Goal: Obtain resource: Download file/media

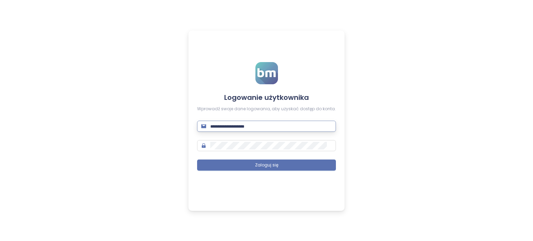
click at [273, 127] on input "text" at bounding box center [270, 126] width 121 height 8
type input "*"
type input "**********"
click at [197, 160] on button "Zaloguj się" at bounding box center [266, 165] width 139 height 11
click at [201, 144] on span at bounding box center [266, 145] width 139 height 11
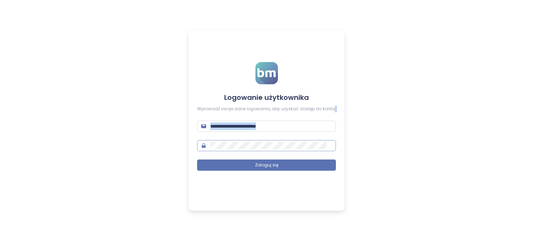
click at [201, 144] on span at bounding box center [266, 145] width 139 height 11
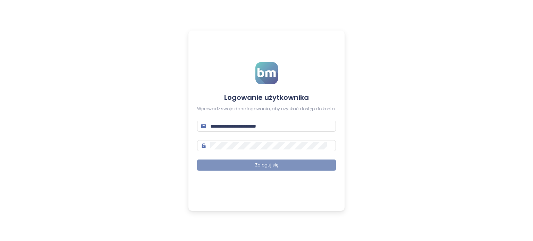
click at [273, 168] on span "Zaloguj się" at bounding box center [266, 165] width 23 height 7
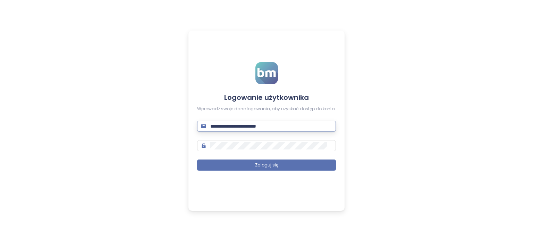
click at [295, 128] on input "**********" at bounding box center [270, 126] width 121 height 8
click at [197, 160] on button "Zaloguj się" at bounding box center [266, 165] width 139 height 11
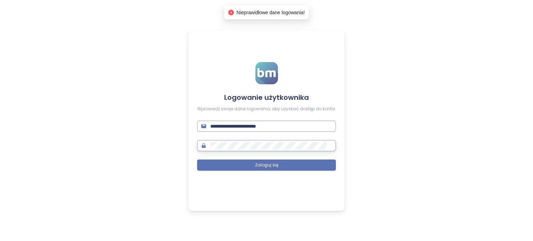
click at [197, 160] on button "Zaloguj się" at bounding box center [266, 165] width 139 height 11
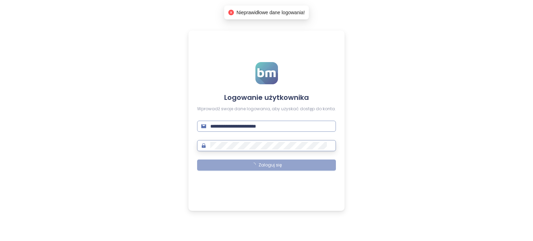
click at [197, 160] on button "Zaloguj się" at bounding box center [266, 165] width 139 height 11
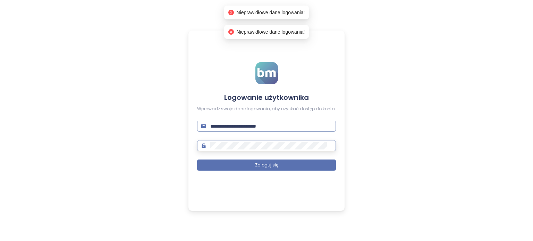
click at [197, 160] on button "Zaloguj się" at bounding box center [266, 165] width 139 height 11
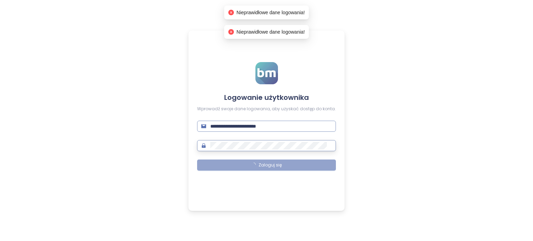
click at [197, 160] on button "Zaloguj się" at bounding box center [266, 165] width 139 height 11
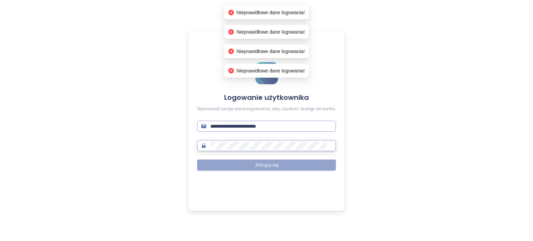
click at [197, 160] on button "Zaloguj się" at bounding box center [266, 165] width 139 height 11
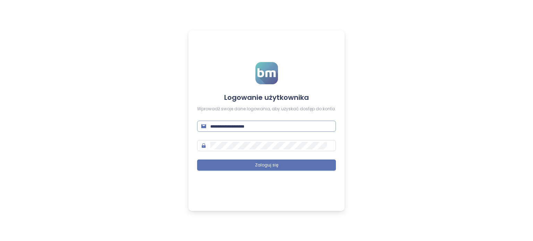
click at [267, 125] on input "text" at bounding box center [270, 126] width 121 height 8
click at [197, 160] on button "Zaloguj się" at bounding box center [266, 165] width 139 height 11
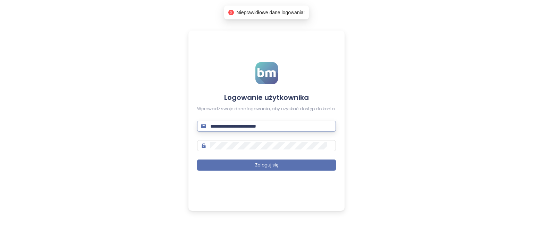
click at [291, 127] on input "**********" at bounding box center [270, 126] width 121 height 8
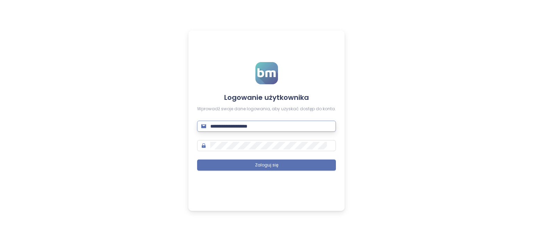
type input "**********"
click at [197, 160] on button "Zaloguj się" at bounding box center [266, 165] width 139 height 11
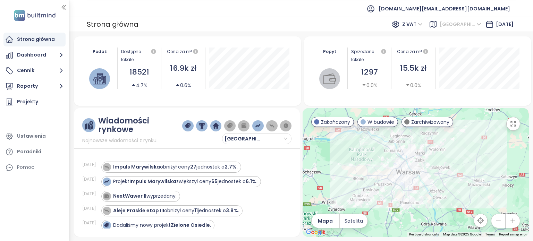
click at [466, 23] on span "Warszawa" at bounding box center [460, 24] width 42 height 10
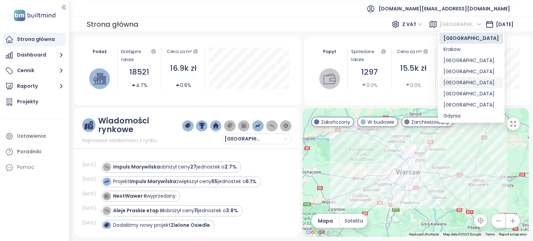
click at [449, 80] on div "Łódź" at bounding box center [470, 83] width 55 height 8
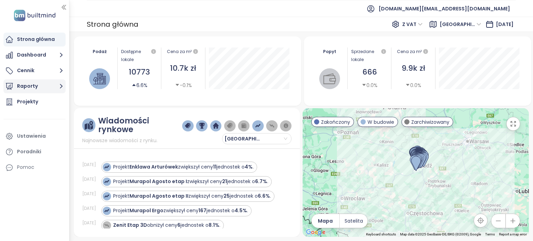
click at [54, 86] on button "Raporty" at bounding box center [34, 86] width 62 height 14
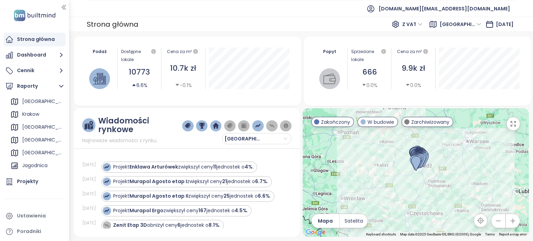
scroll to position [61, 0]
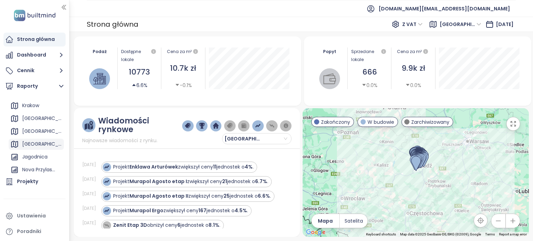
click at [37, 141] on div "Łódź" at bounding box center [36, 144] width 55 height 11
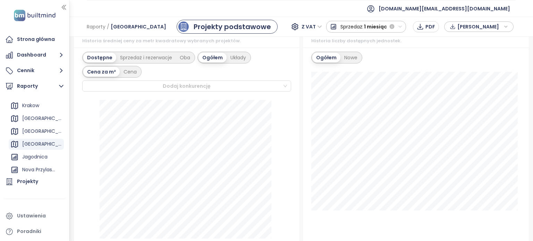
scroll to position [405, 0]
click at [239, 61] on div "Układy" at bounding box center [237, 60] width 23 height 10
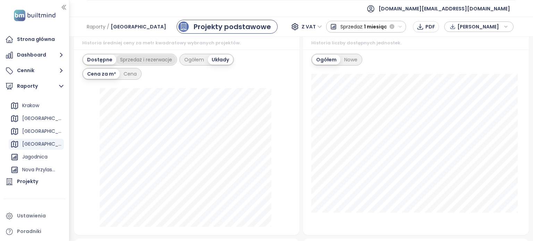
click at [149, 62] on div "Sprzedaż i rezerwacje" at bounding box center [146, 60] width 60 height 10
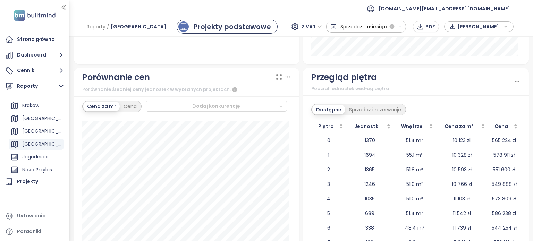
scroll to position [1033, 0]
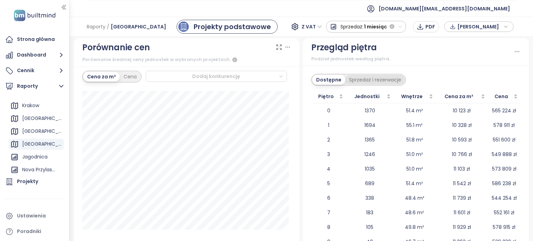
click at [397, 78] on div "Sprzedaż i rezerwacje" at bounding box center [375, 80] width 60 height 10
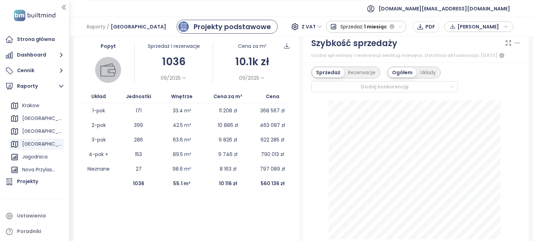
scroll to position [165, 0]
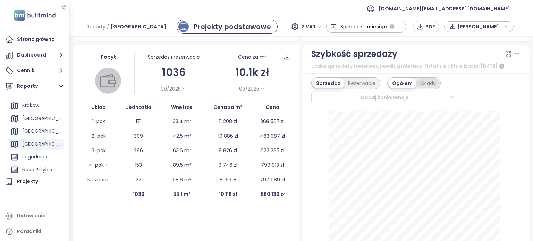
click at [427, 83] on div "Układy" at bounding box center [427, 83] width 23 height 10
drag, startPoint x: 427, startPoint y: 83, endPoint x: 369, endPoint y: 83, distance: 57.9
click at [369, 83] on div "Sprzedaż Rezerwacje Ogółem Układy" at bounding box center [376, 83] width 130 height 12
click at [355, 79] on div "Rezerwacje" at bounding box center [361, 83] width 35 height 10
click at [329, 79] on div "Sprzedaż" at bounding box center [326, 83] width 29 height 10
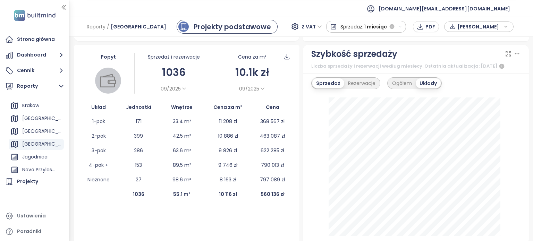
scroll to position [0, 0]
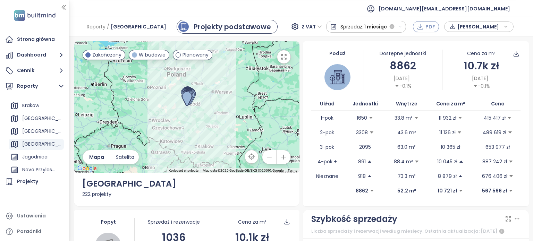
click at [431, 25] on span "PDF" at bounding box center [430, 27] width 10 height 8
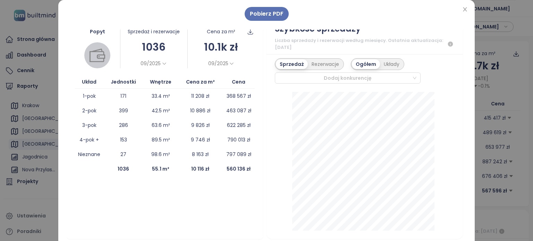
scroll to position [193, 0]
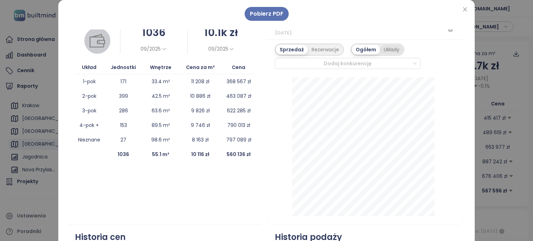
click at [381, 49] on div "Układy" at bounding box center [391, 50] width 23 height 10
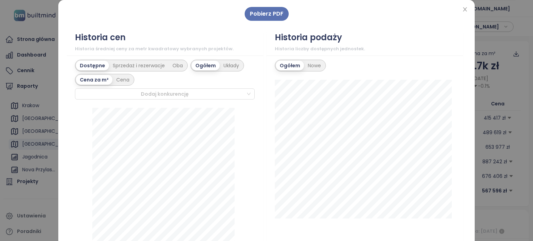
scroll to position [378, 0]
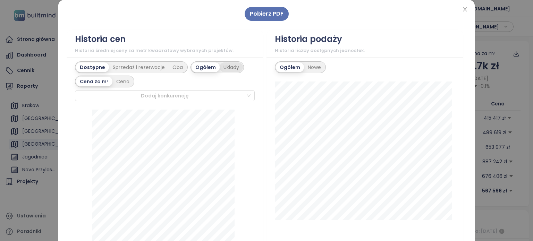
click at [226, 68] on div "Układy" at bounding box center [231, 67] width 23 height 10
click at [126, 66] on div "Sprzedaż i rezerwacje" at bounding box center [139, 67] width 60 height 10
click at [87, 68] on div "Dostępne" at bounding box center [91, 67] width 31 height 10
click at [309, 65] on div "Nowe" at bounding box center [314, 67] width 21 height 10
click at [278, 66] on div "Ogółem" at bounding box center [289, 67] width 27 height 10
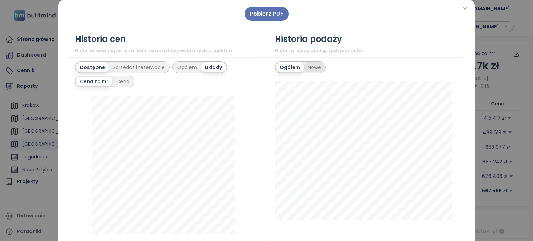
click at [317, 66] on div "Nowe" at bounding box center [314, 67] width 21 height 10
click at [281, 63] on div "Ogółem" at bounding box center [289, 67] width 27 height 10
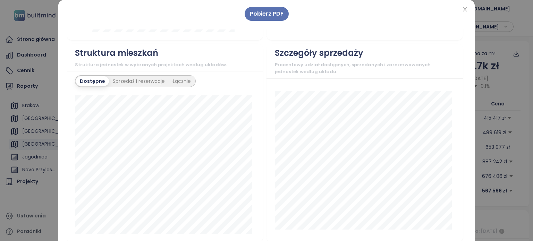
scroll to position [598, 0]
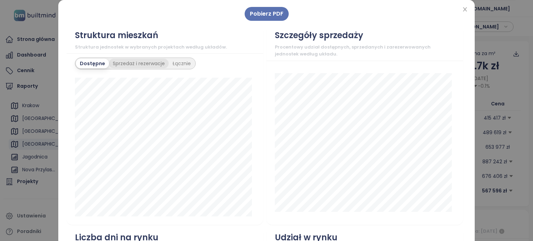
click at [132, 62] on div "Sprzedaż i rezerwacje" at bounding box center [139, 64] width 60 height 10
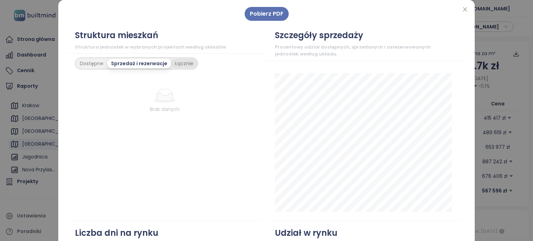
click at [180, 64] on div "Łącznie" at bounding box center [184, 64] width 26 height 10
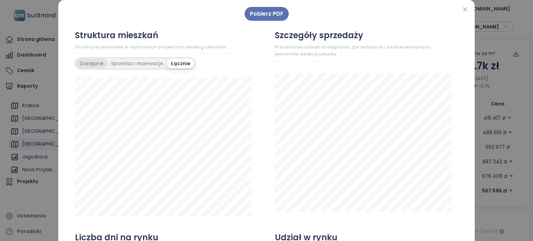
click at [89, 62] on div "Dostępne" at bounding box center [91, 64] width 31 height 10
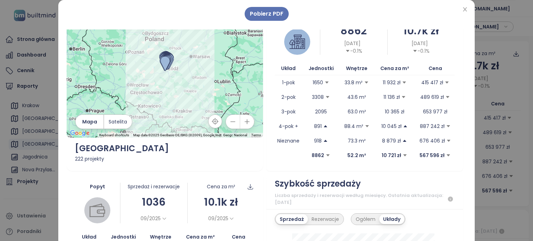
scroll to position [0, 0]
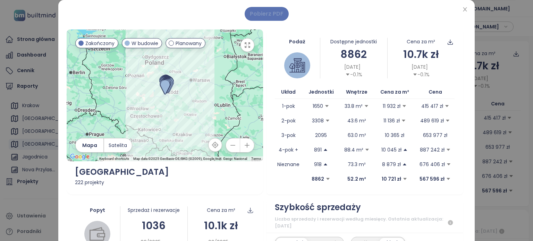
click at [253, 12] on span "Pobierz PDF" at bounding box center [267, 13] width 34 height 9
click at [462, 9] on icon "close" at bounding box center [465, 10] width 6 height 6
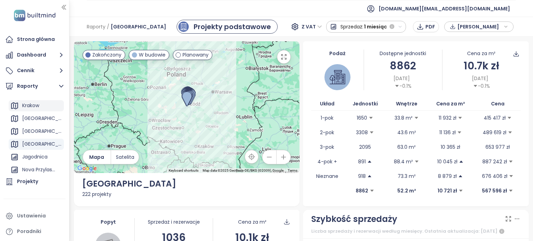
click at [35, 104] on div "Krakow" at bounding box center [30, 105] width 17 height 9
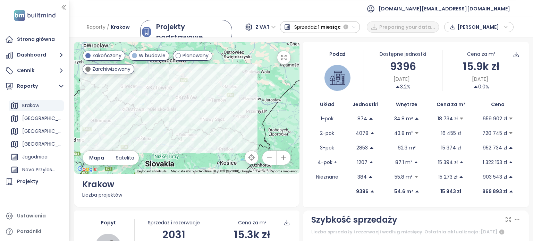
click at [280, 156] on icon "button" at bounding box center [283, 157] width 7 height 7
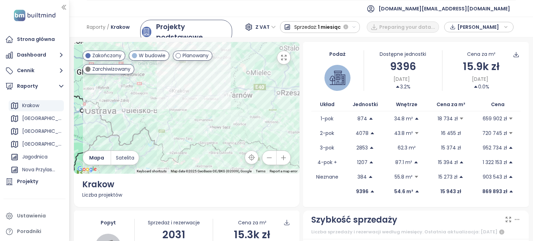
click at [280, 156] on icon "button" at bounding box center [283, 157] width 7 height 7
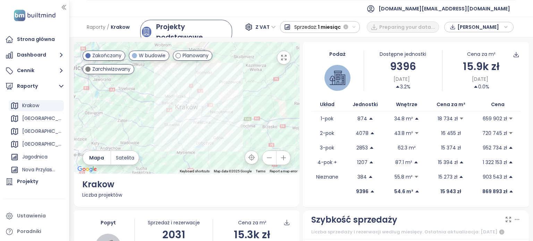
drag, startPoint x: 157, startPoint y: 96, endPoint x: 210, endPoint y: 137, distance: 67.0
click at [210, 137] on div at bounding box center [187, 108] width 226 height 132
click at [282, 157] on icon "button" at bounding box center [283, 158] width 5 height 5
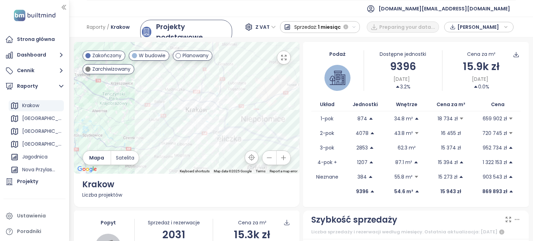
click at [282, 157] on icon "button" at bounding box center [283, 158] width 5 height 5
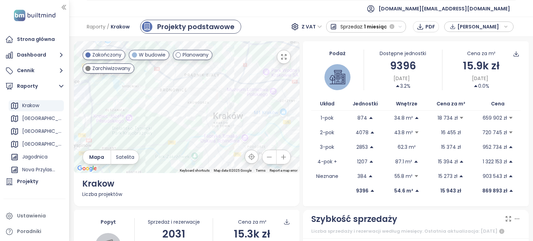
click at [282, 157] on icon "button" at bounding box center [283, 157] width 7 height 7
drag, startPoint x: 205, startPoint y: 138, endPoint x: 152, endPoint y: 76, distance: 81.9
click at [152, 76] on div at bounding box center [187, 107] width 226 height 132
drag, startPoint x: 171, startPoint y: 99, endPoint x: 150, endPoint y: 113, distance: 25.8
click at [150, 113] on div at bounding box center [187, 107] width 226 height 132
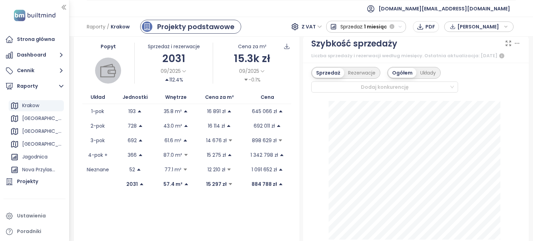
scroll to position [171, 0]
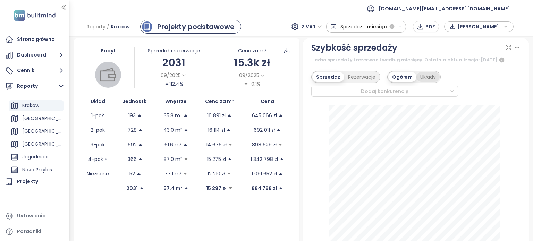
click at [428, 72] on div "Układy" at bounding box center [427, 77] width 23 height 10
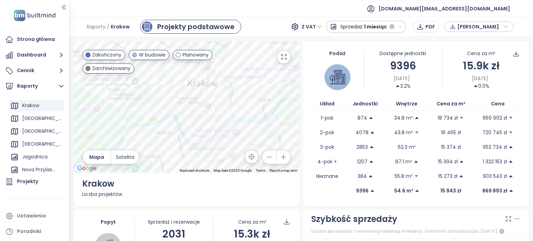
scroll to position [89, 0]
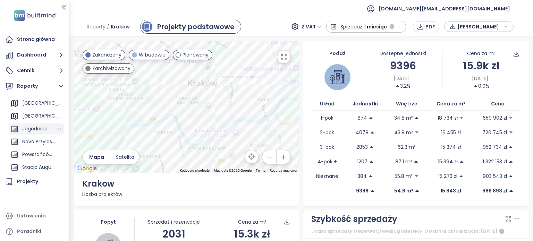
click at [40, 127] on div "Jagodnica" at bounding box center [34, 128] width 25 height 9
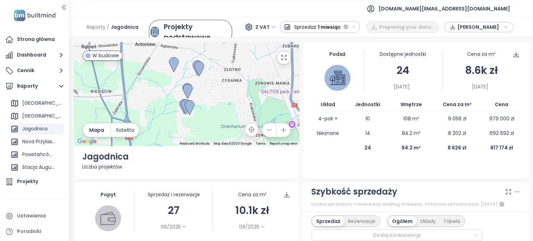
click at [266, 127] on icon "button" at bounding box center [269, 130] width 7 height 7
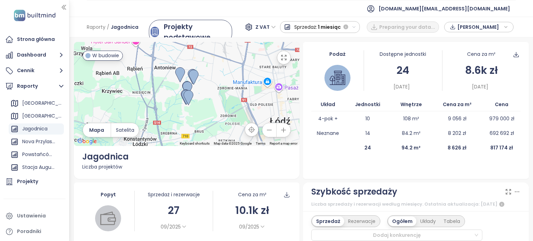
click at [266, 127] on icon "button" at bounding box center [269, 130] width 7 height 7
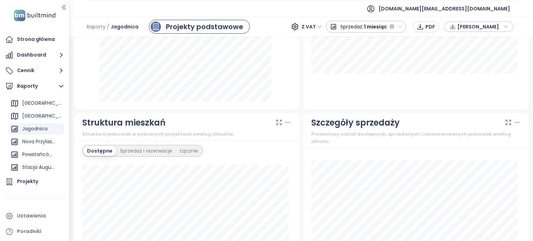
scroll to position [0, 0]
